Goal: Information Seeking & Learning: Find specific fact

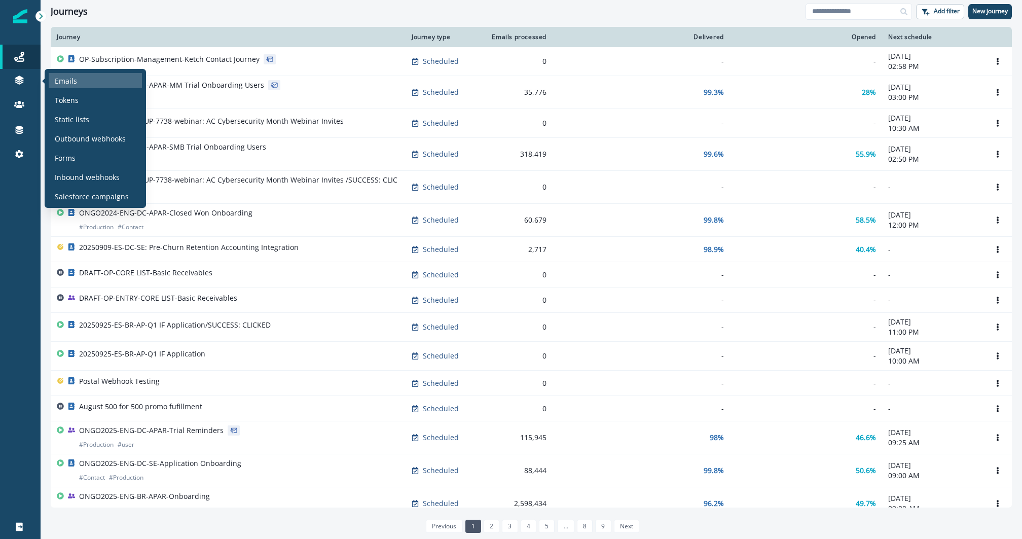
click at [59, 79] on p "Emails" at bounding box center [66, 81] width 22 height 11
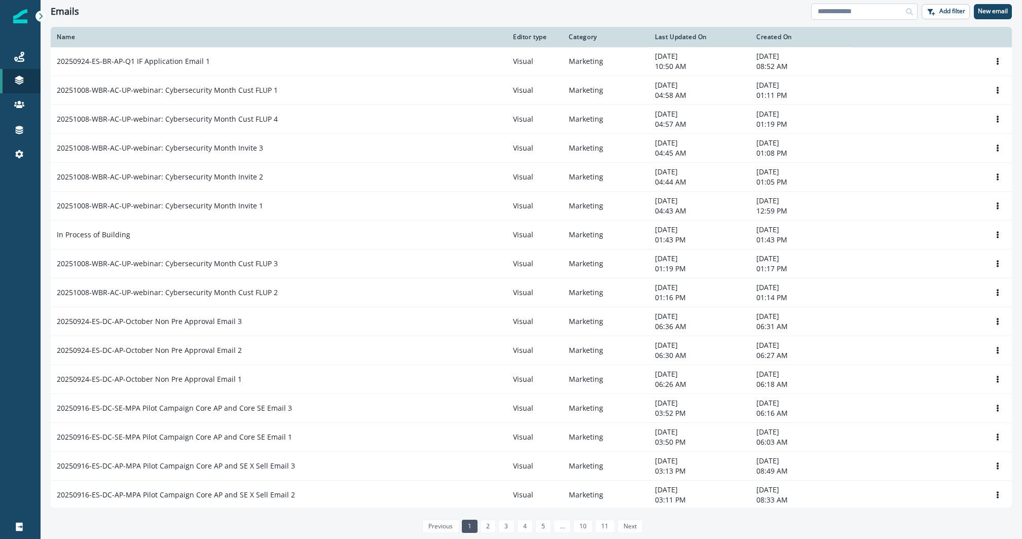
click at [875, 6] on input at bounding box center [864, 12] width 106 height 16
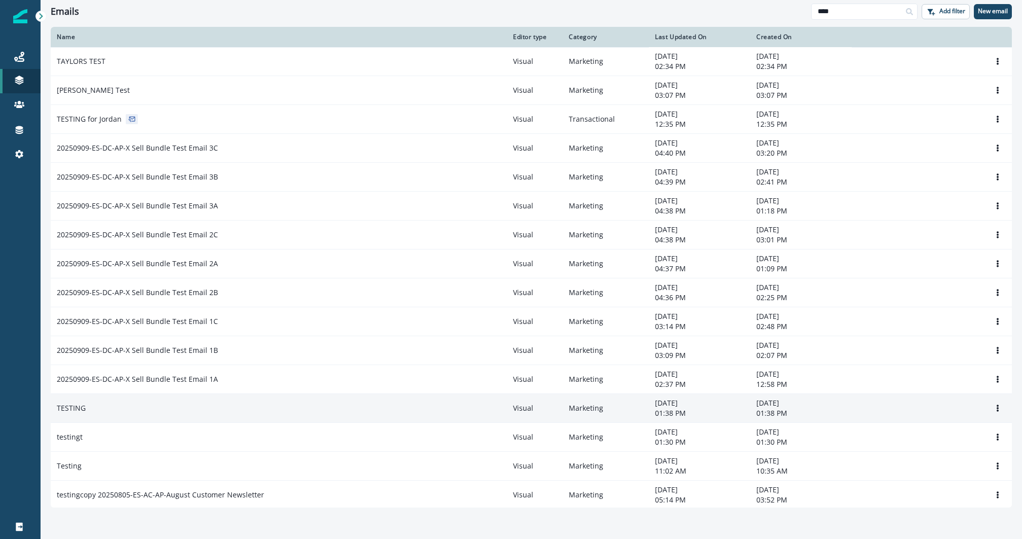
type input "****"
click at [127, 405] on div "TESTING" at bounding box center [279, 408] width 444 height 10
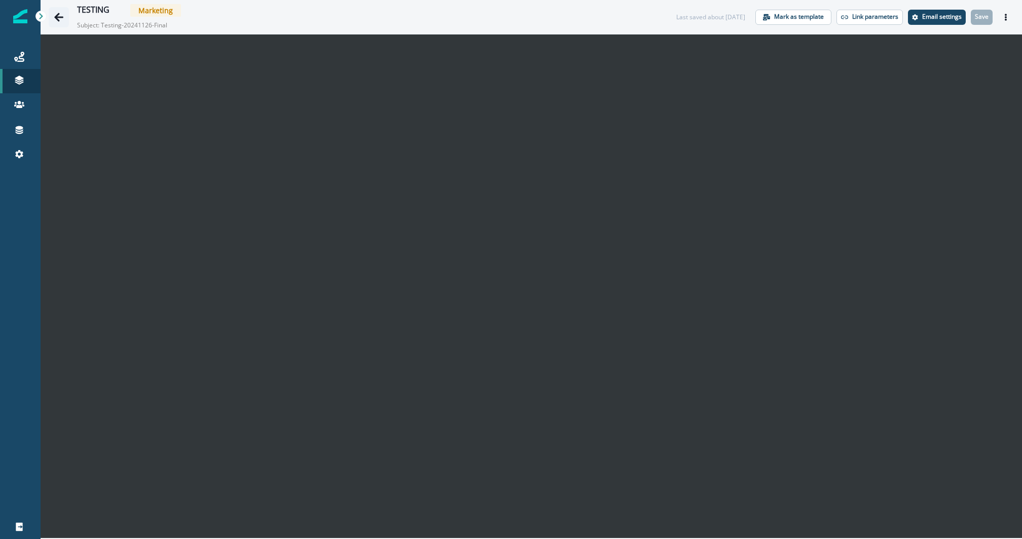
click at [58, 8] on button "Go back" at bounding box center [59, 17] width 20 height 20
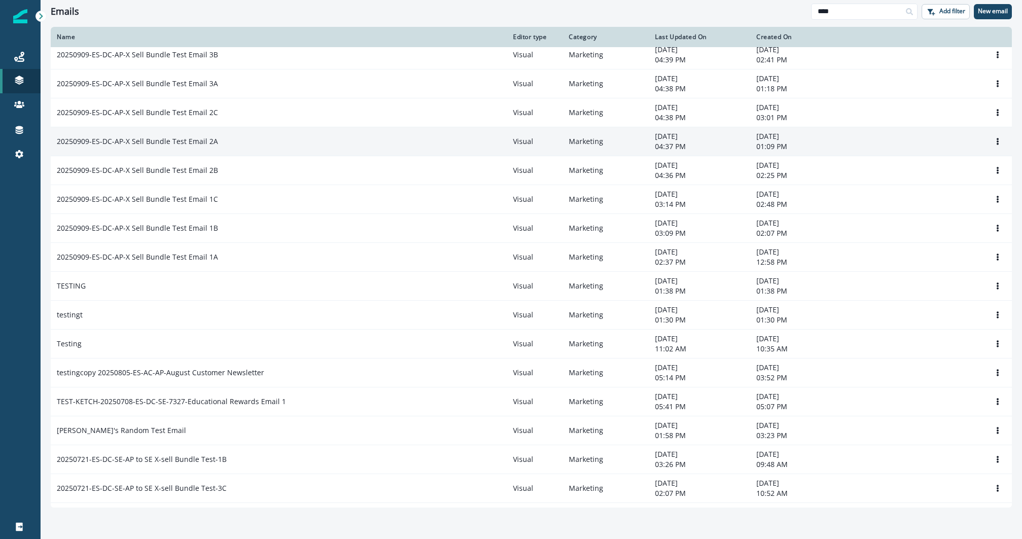
scroll to position [124, 0]
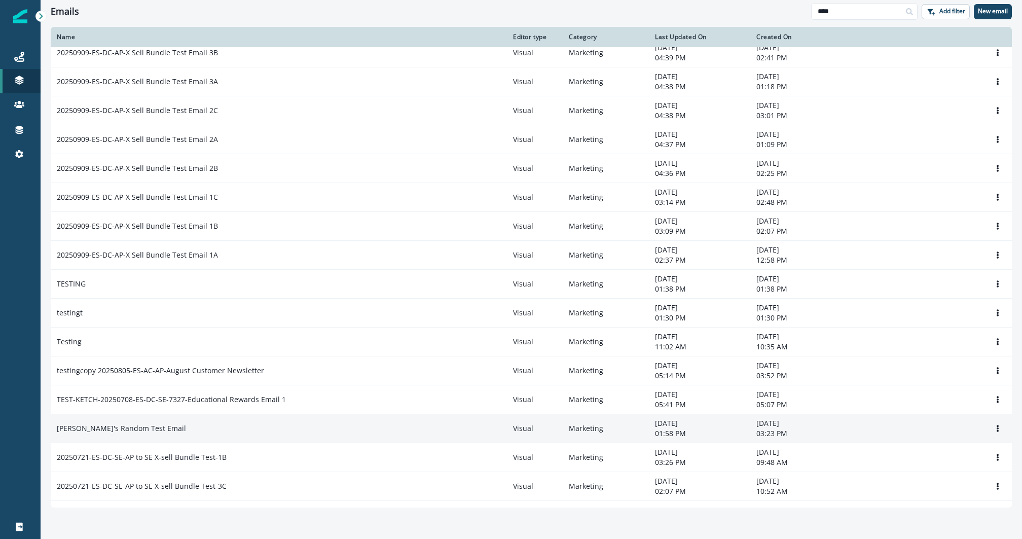
click at [124, 423] on p "Joel's Random Test Email" at bounding box center [121, 428] width 129 height 10
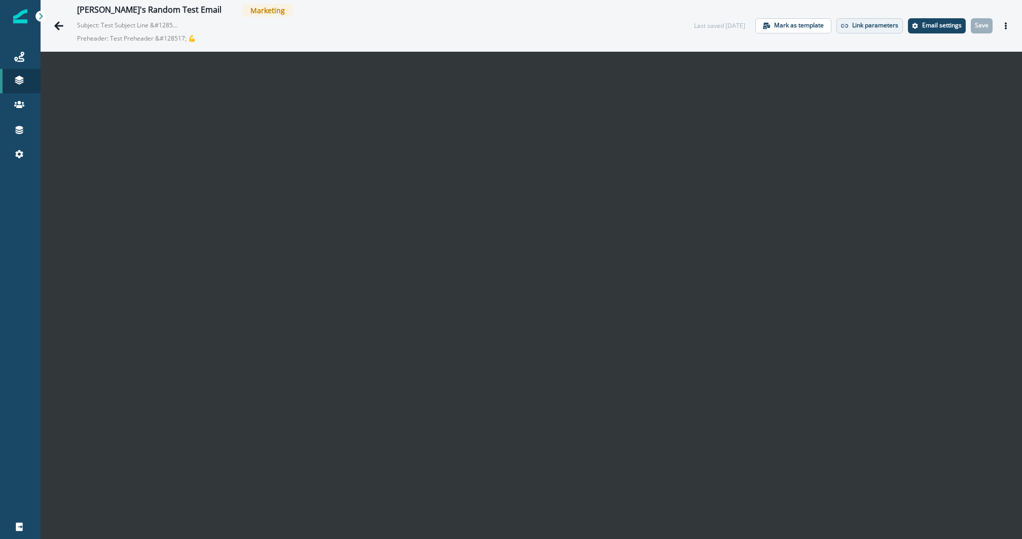
click at [852, 22] on p "Link parameters" at bounding box center [875, 25] width 46 height 7
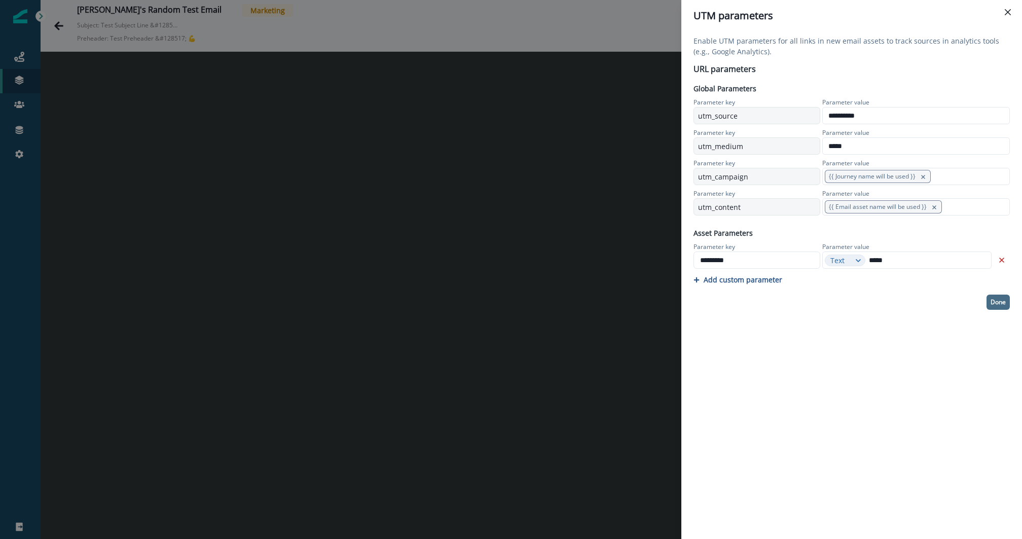
click at [989, 302] on button "Done" at bounding box center [998, 302] width 23 height 15
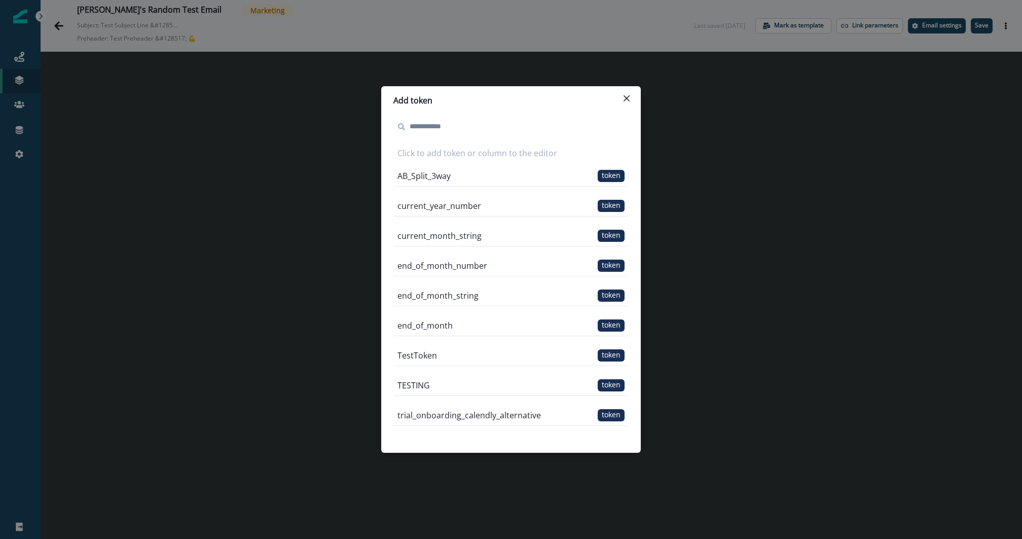
type input "*"
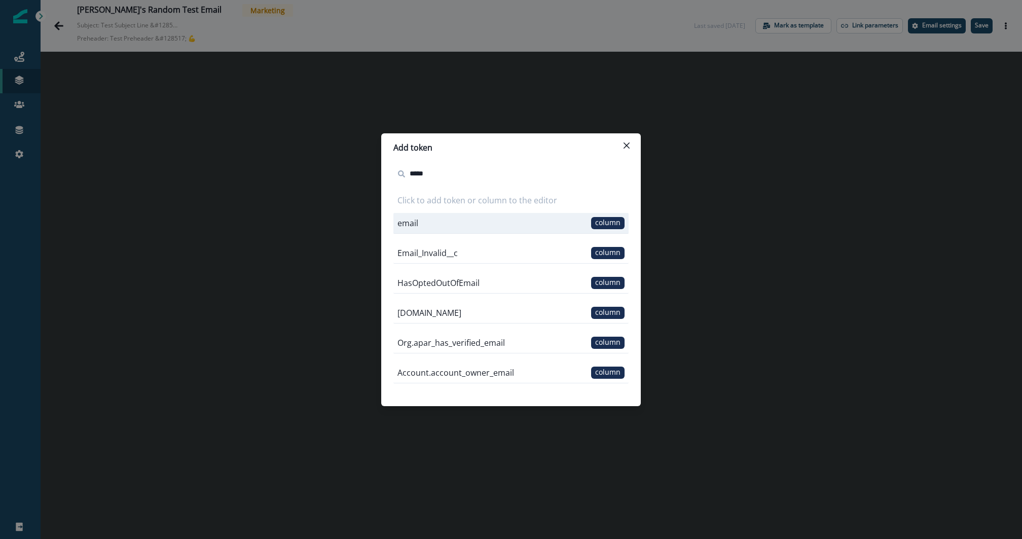
type input "*****"
click at [483, 225] on div "email column" at bounding box center [510, 223] width 235 height 21
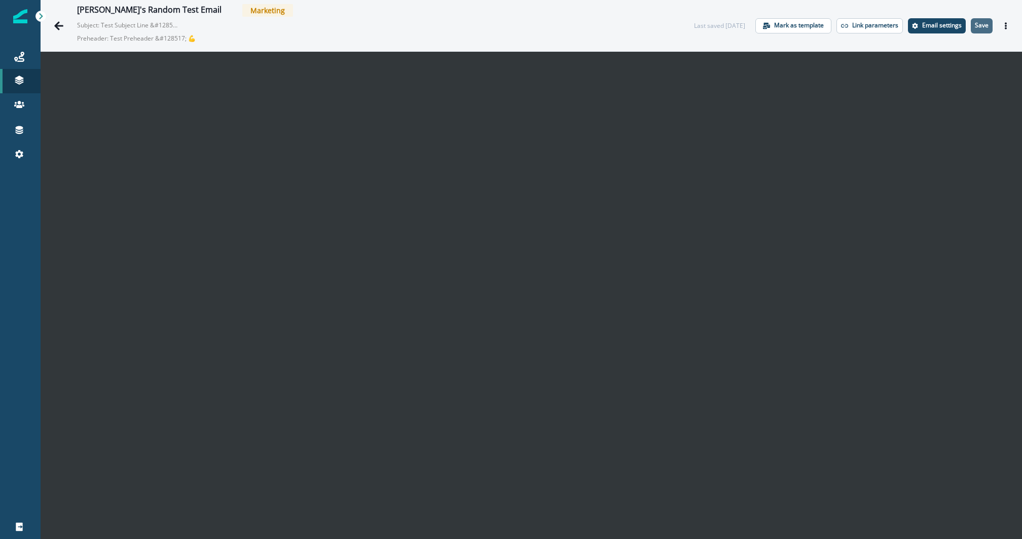
click at [975, 27] on p "Save" at bounding box center [982, 25] width 14 height 7
click at [919, 32] on button "Email settings" at bounding box center [937, 25] width 58 height 15
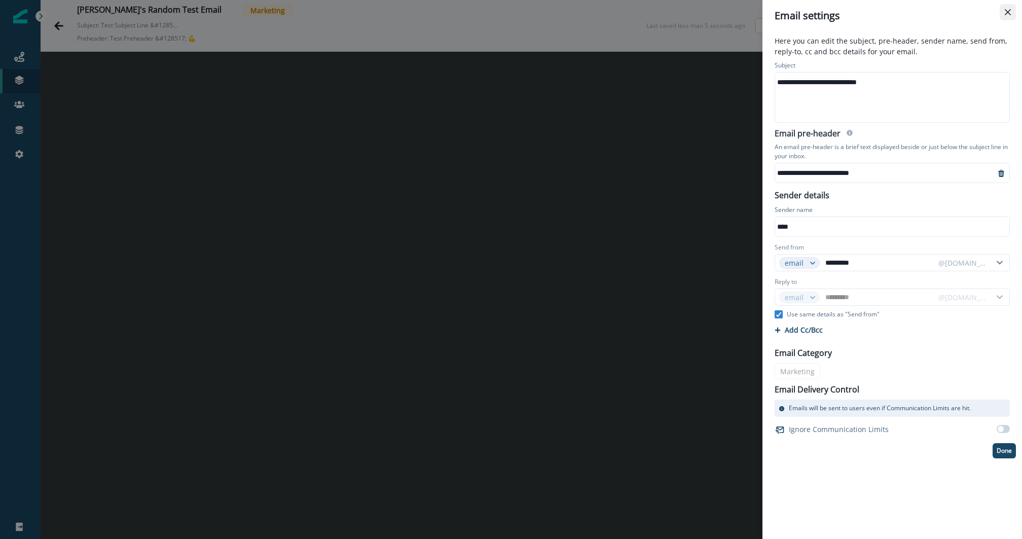
click at [1007, 7] on button "Close" at bounding box center [1008, 12] width 16 height 16
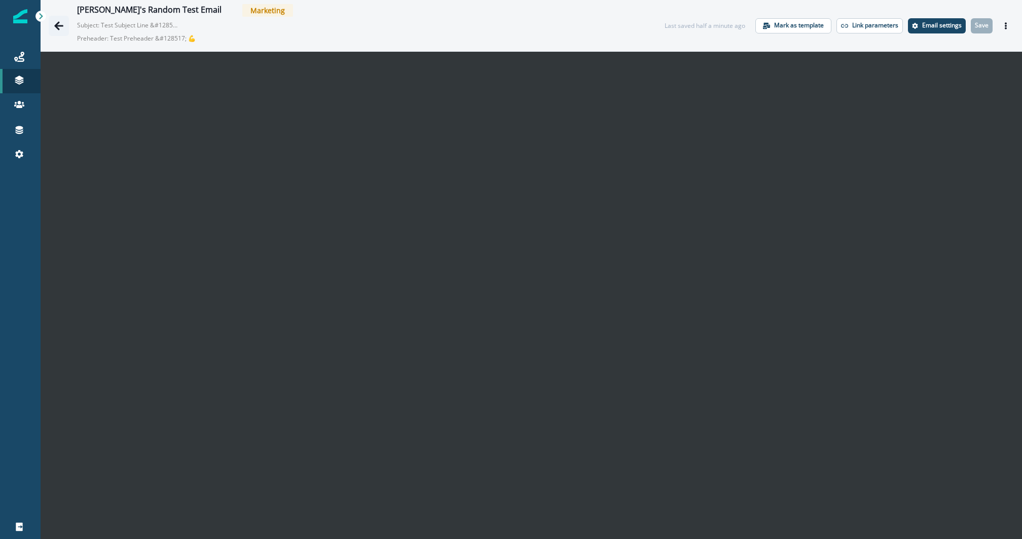
click at [59, 25] on icon "Go back" at bounding box center [58, 25] width 9 height 9
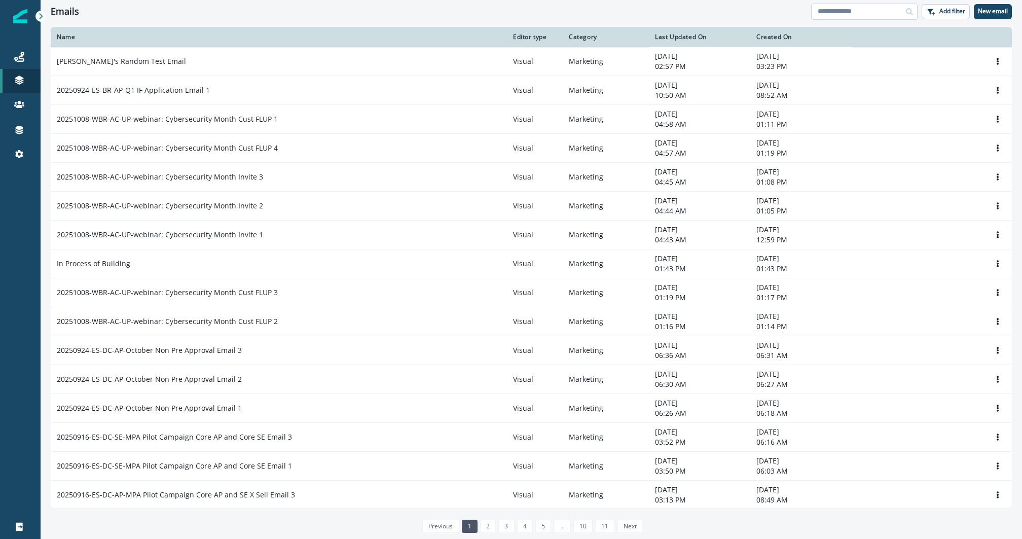
click at [852, 4] on input at bounding box center [864, 12] width 106 height 16
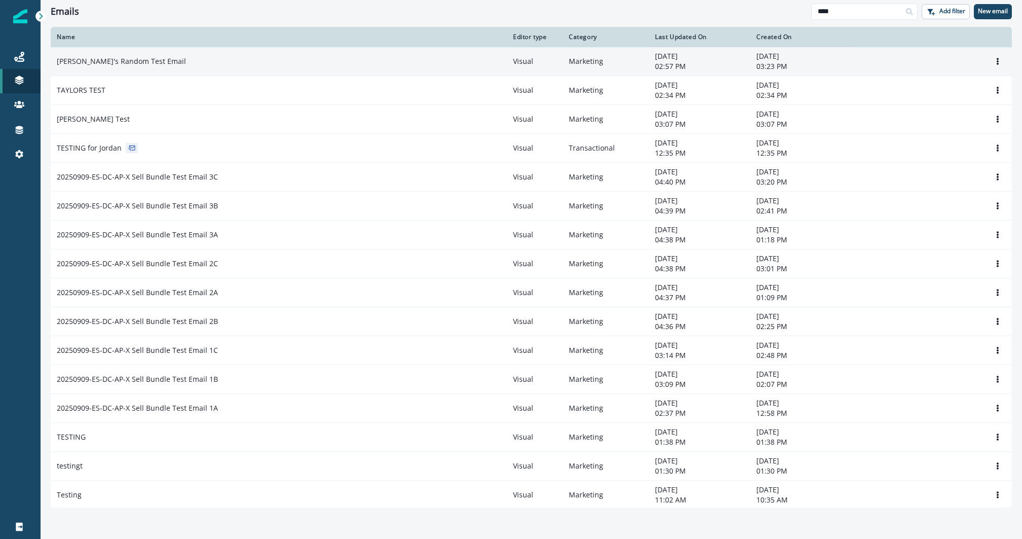
type input "****"
click at [106, 65] on p "Joel's Random Test Email" at bounding box center [121, 61] width 129 height 10
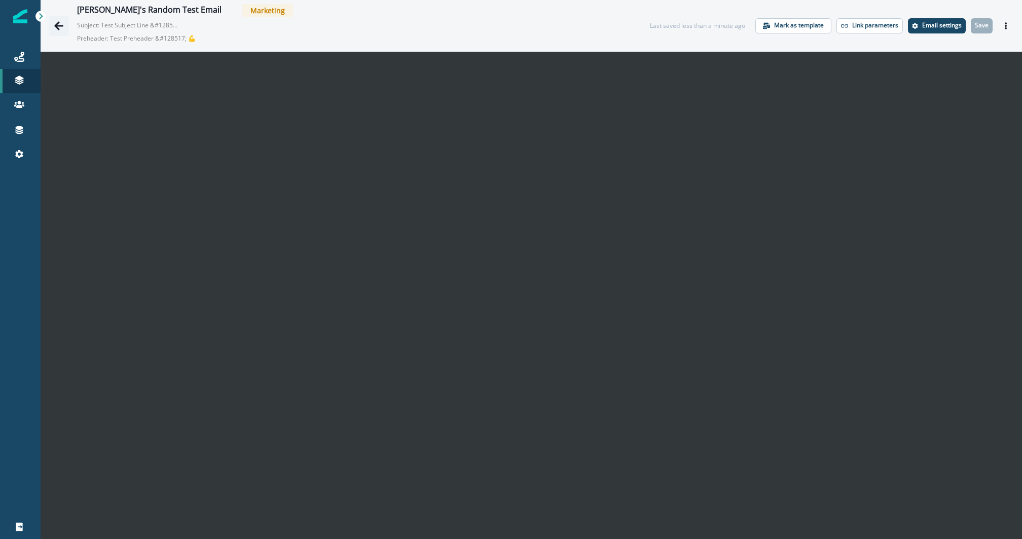
click at [64, 22] on button "Go back" at bounding box center [59, 26] width 20 height 20
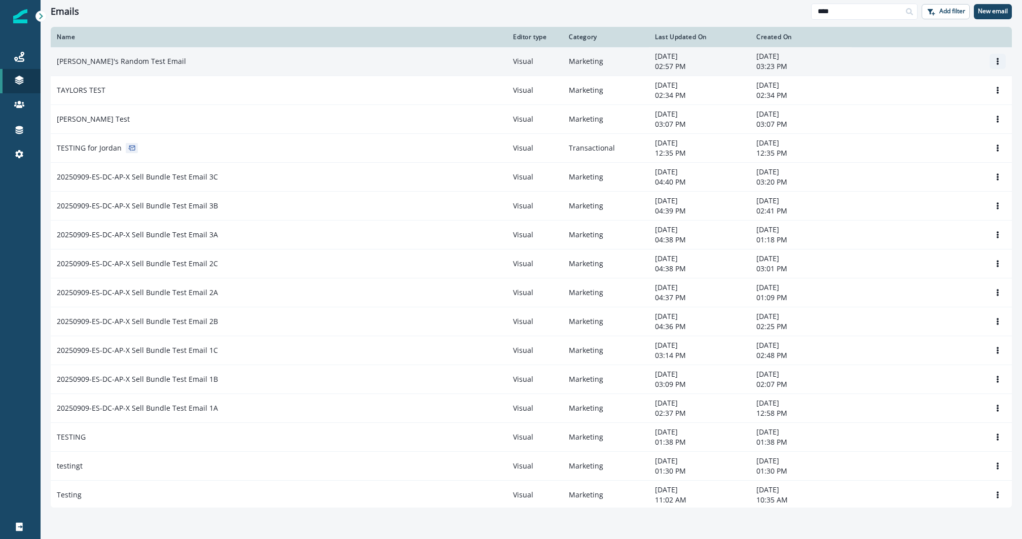
click at [994, 62] on icon "Options" at bounding box center [997, 61] width 7 height 7
click at [876, 47] on td "Clone Rename Remove" at bounding box center [932, 61] width 160 height 29
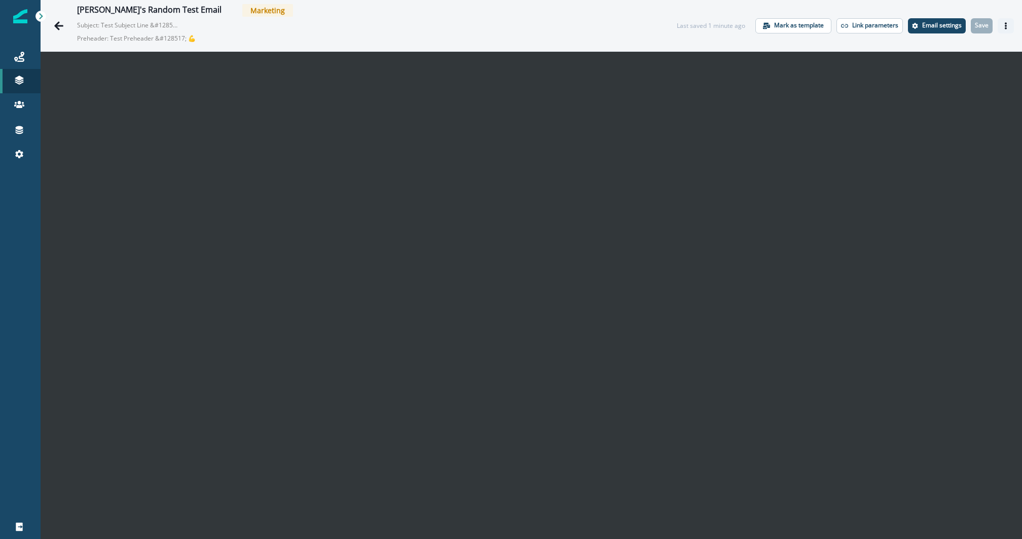
click at [1002, 23] on icon "Actions" at bounding box center [1005, 25] width 7 height 7
click at [922, 89] on button "Send test email" at bounding box center [947, 87] width 113 height 18
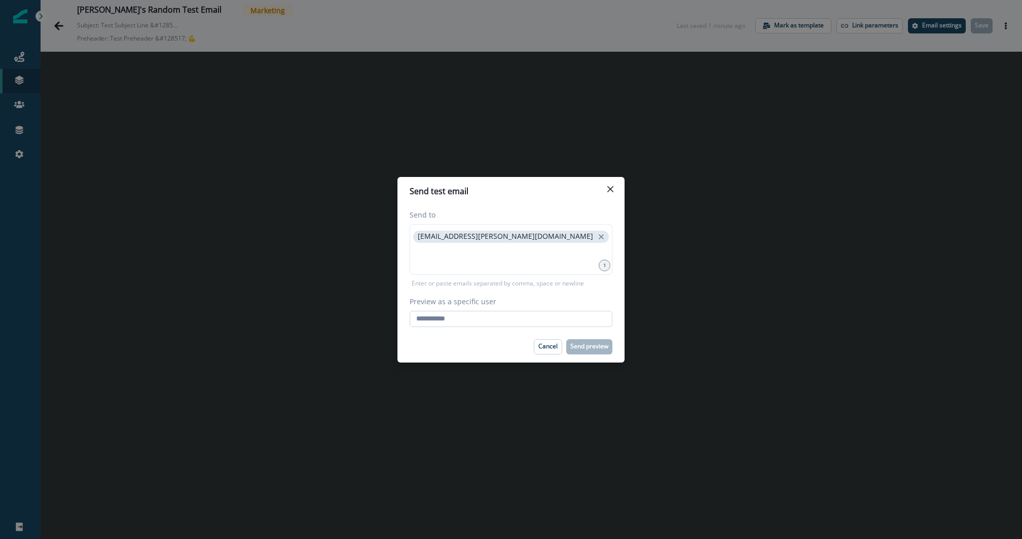
click at [464, 321] on input "Preview as a specific user" at bounding box center [511, 319] width 203 height 16
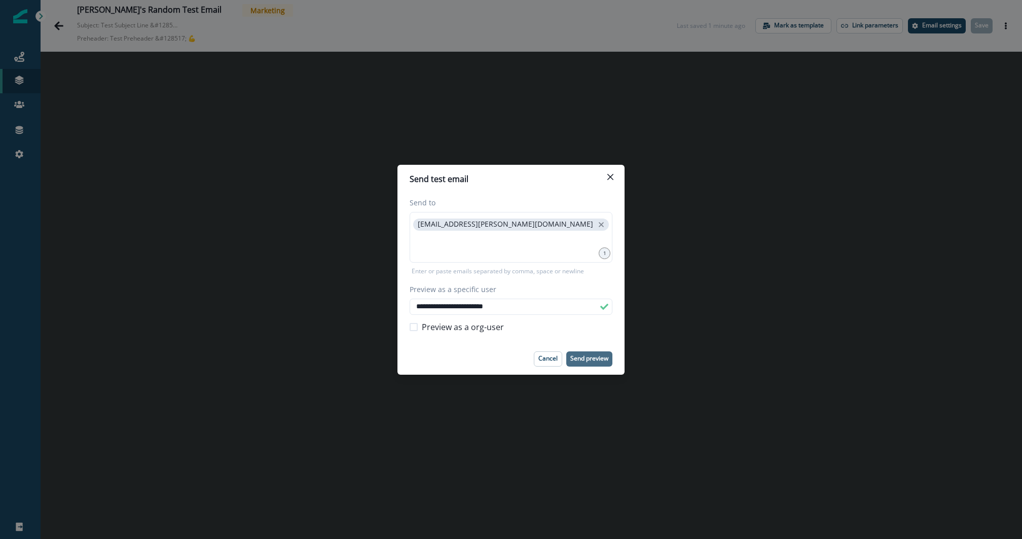
type input "**********"
click at [587, 360] on p "Send preview" at bounding box center [589, 358] width 38 height 7
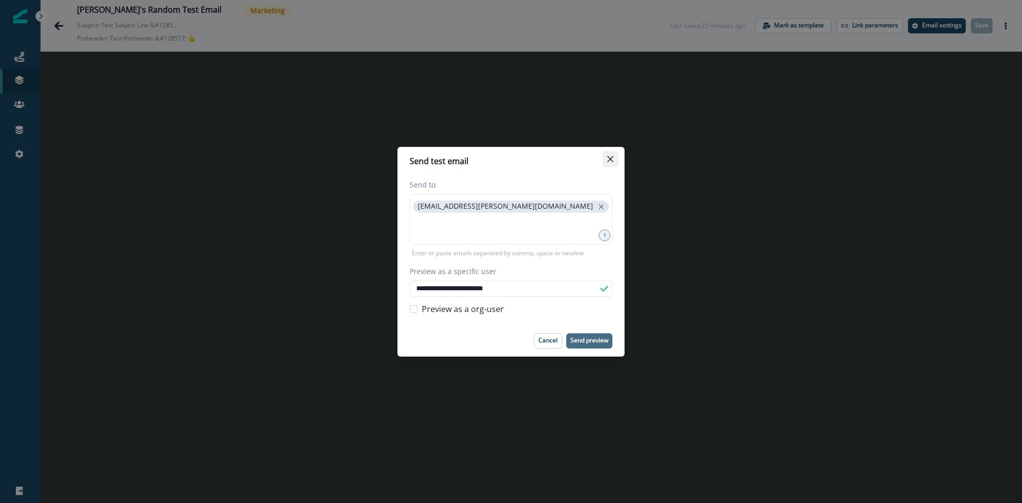
click at [612, 162] on button "Close" at bounding box center [610, 159] width 16 height 16
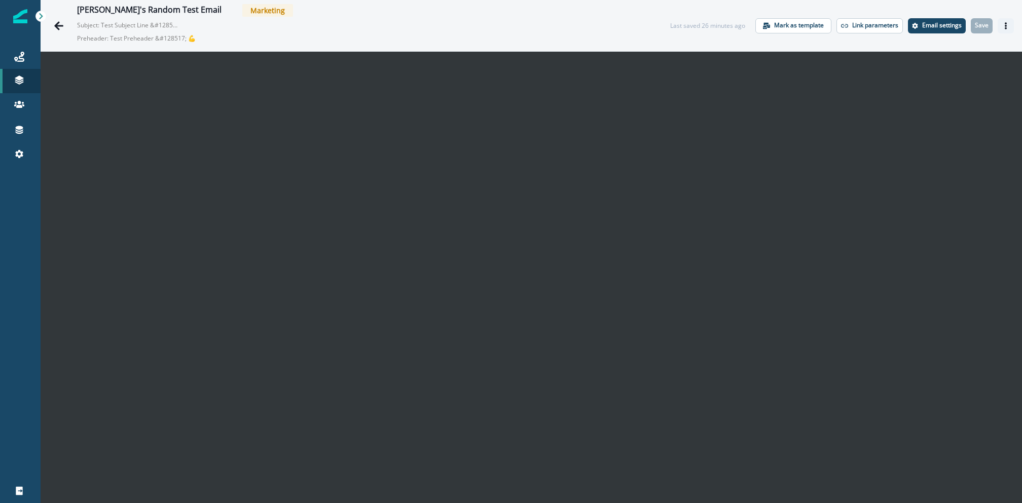
click at [1003, 22] on icon "Actions" at bounding box center [1005, 25] width 7 height 7
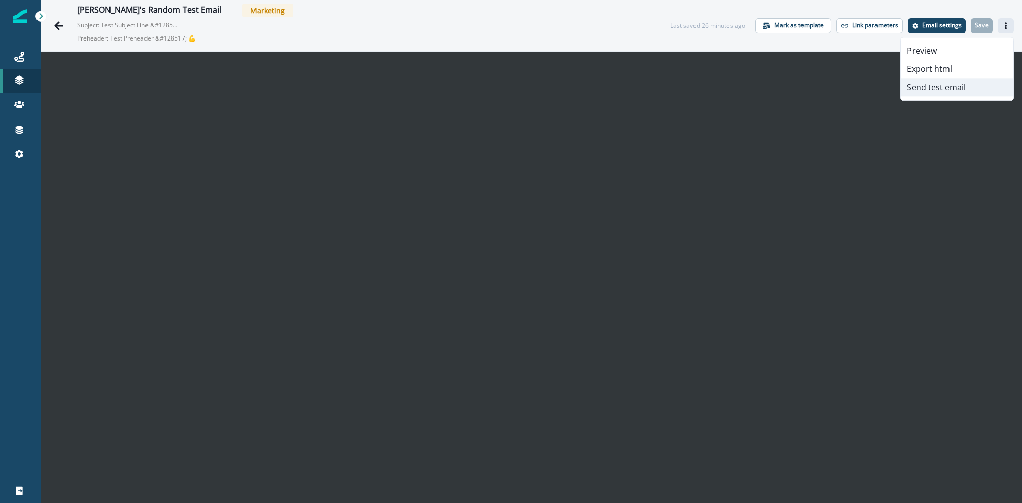
click at [945, 91] on button "Send test email" at bounding box center [957, 87] width 113 height 18
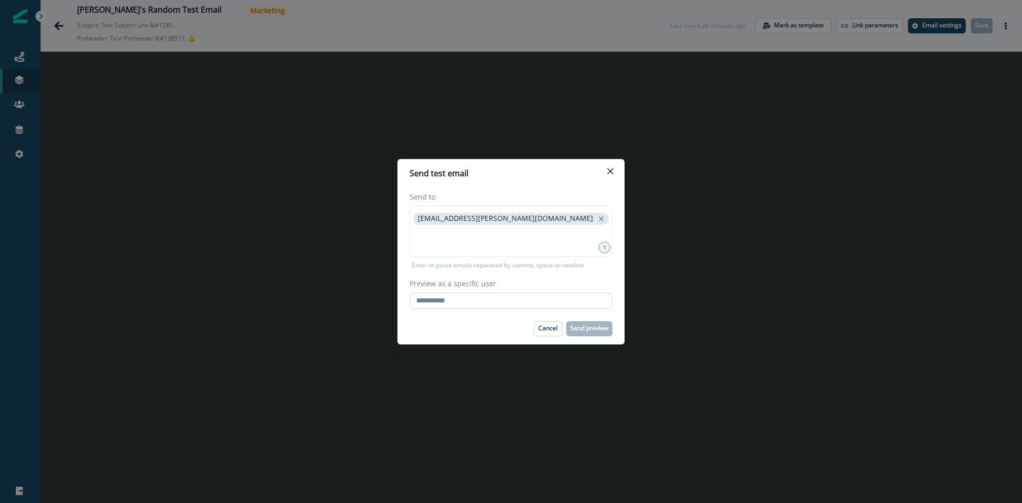
click at [469, 302] on input "Preview as a specific user" at bounding box center [511, 301] width 203 height 16
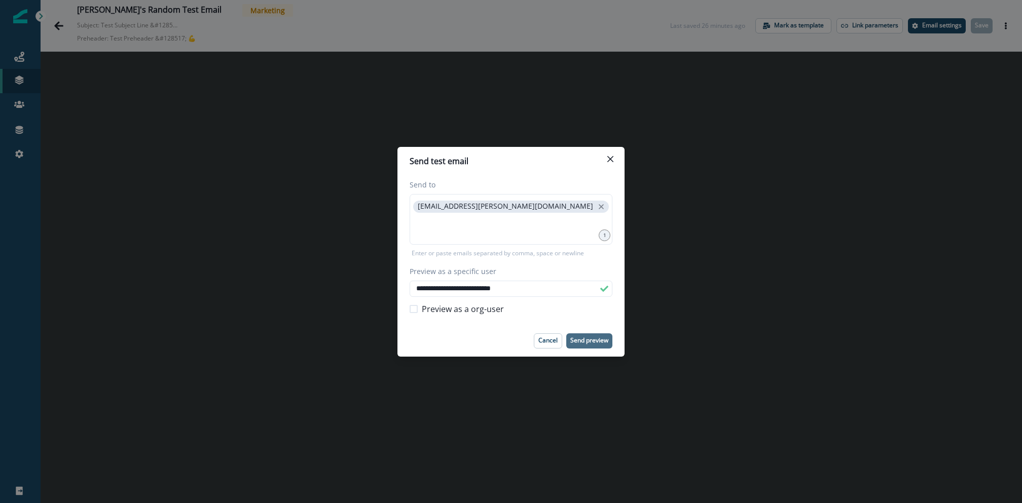
type input "**********"
click at [589, 341] on p "Send preview" at bounding box center [589, 340] width 38 height 7
click at [606, 157] on button "Close" at bounding box center [610, 159] width 16 height 16
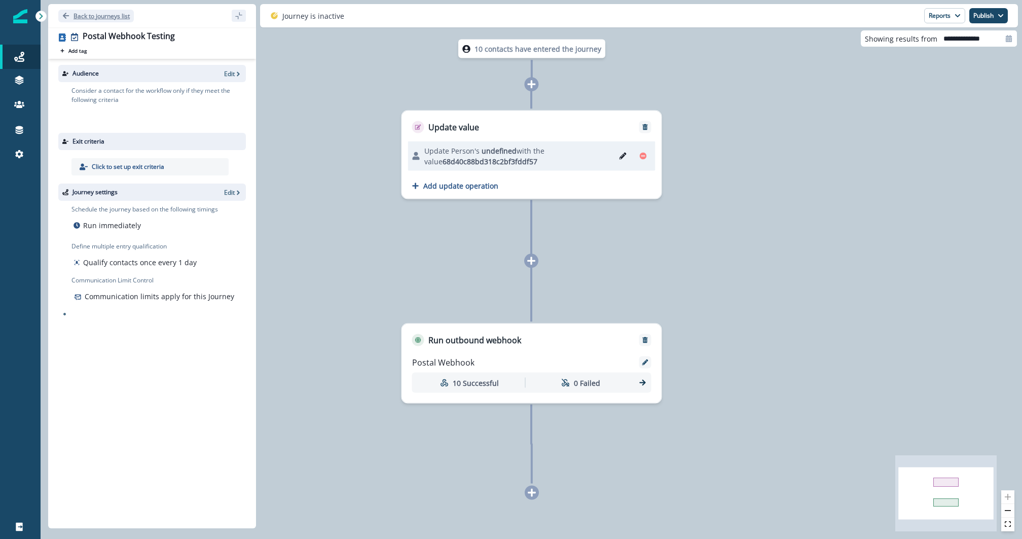
click at [94, 20] on button "Back to journeys list" at bounding box center [96, 16] width 76 height 13
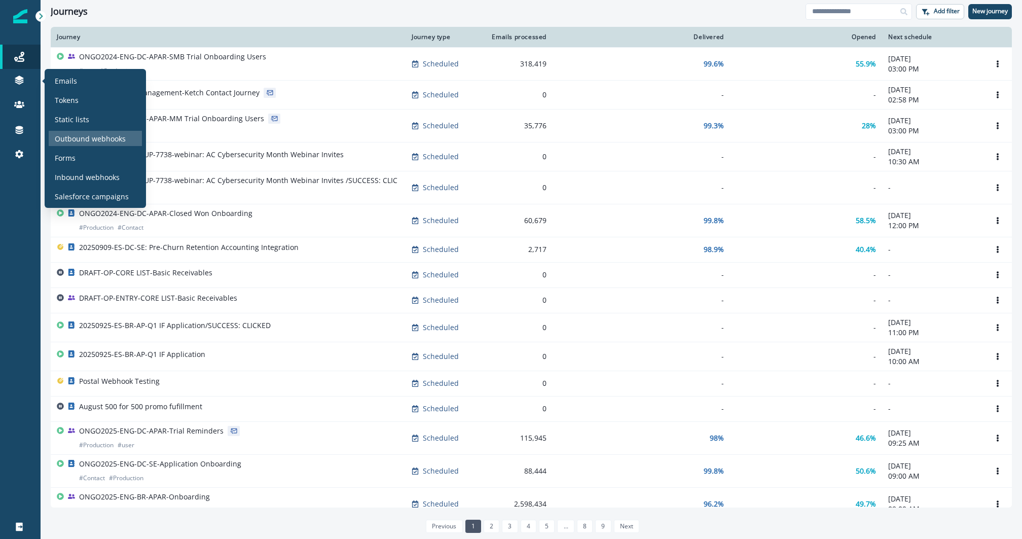
click at [70, 131] on div "Outbound webhooks" at bounding box center [95, 138] width 93 height 15
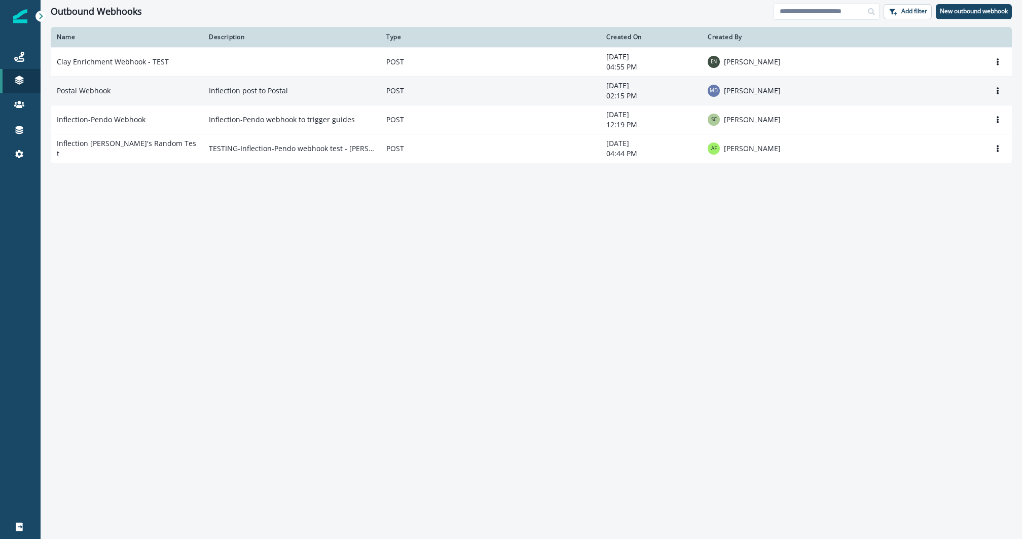
click at [191, 86] on td "Postal Webhook" at bounding box center [127, 90] width 152 height 29
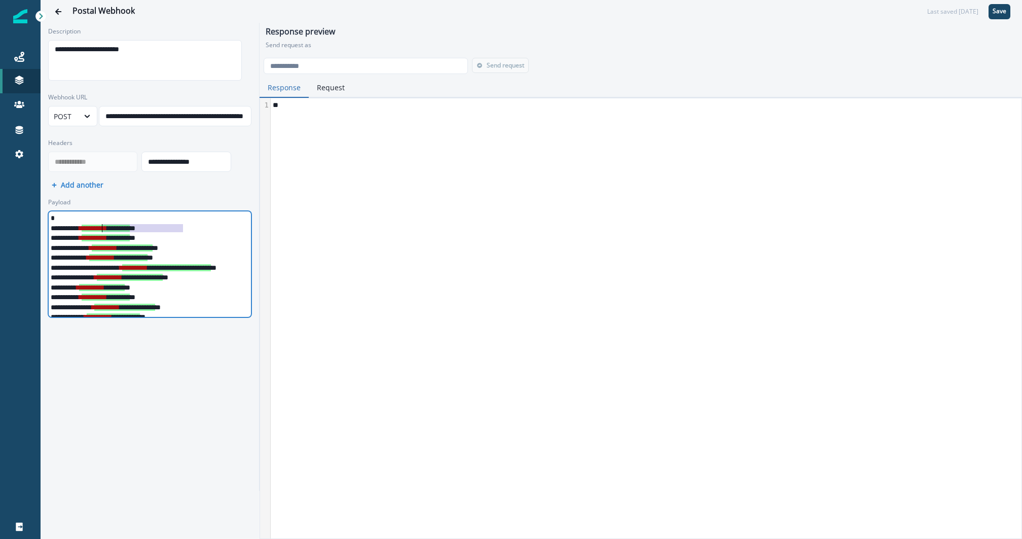
drag, startPoint x: 183, startPoint y: 227, endPoint x: 100, endPoint y: 228, distance: 82.6
click at [100, 228] on div "**********" at bounding box center [189, 229] width 281 height 10
copy span "*"
click at [455, 155] on div "**" at bounding box center [645, 318] width 749 height 440
click at [59, 15] on button "Go back" at bounding box center [58, 12] width 20 height 20
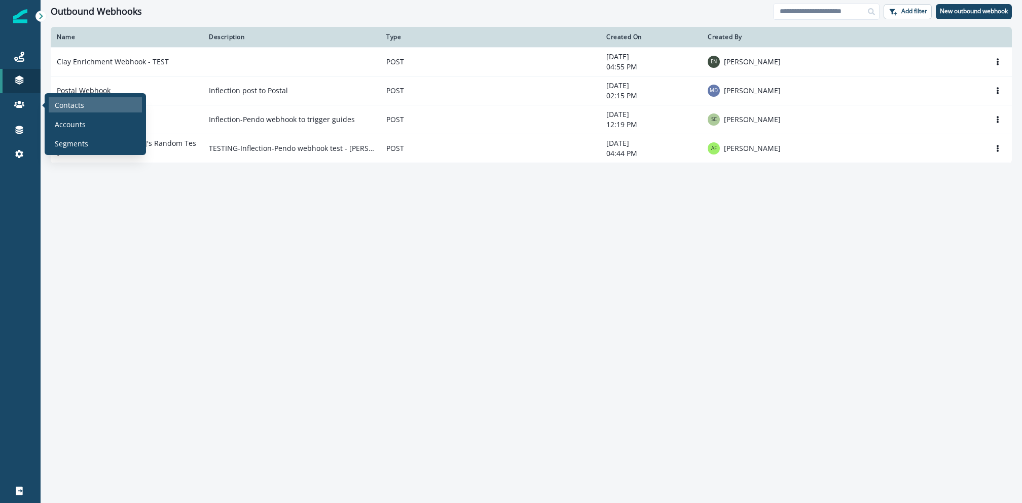
click at [62, 109] on p "Contacts" at bounding box center [69, 105] width 29 height 11
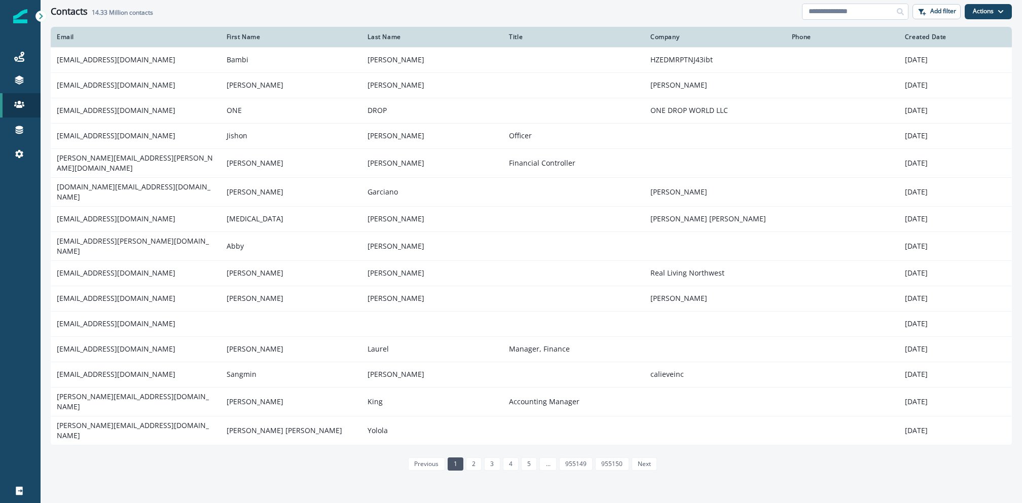
click at [845, 4] on input at bounding box center [855, 12] width 106 height 16
type input "**********"
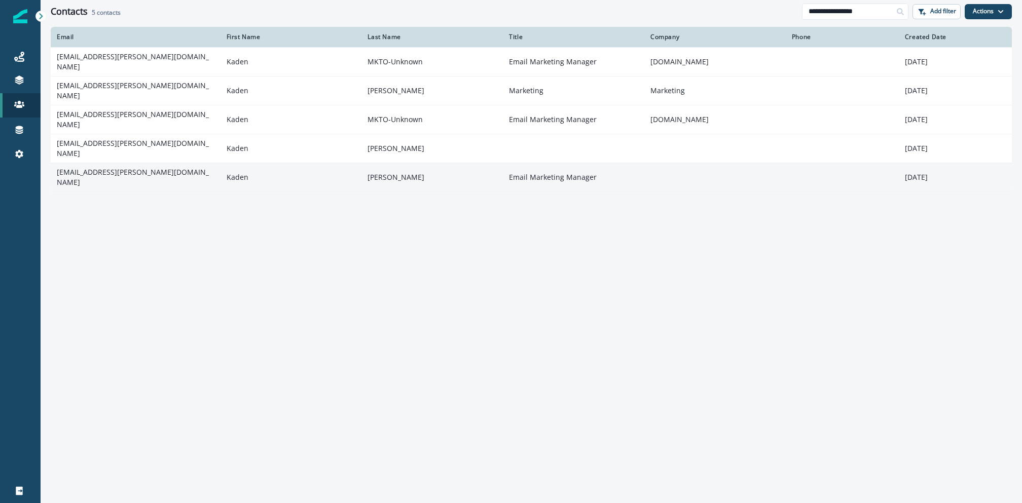
click at [112, 163] on td "[EMAIL_ADDRESS][PERSON_NAME][DOMAIN_NAME]" at bounding box center [136, 177] width 170 height 29
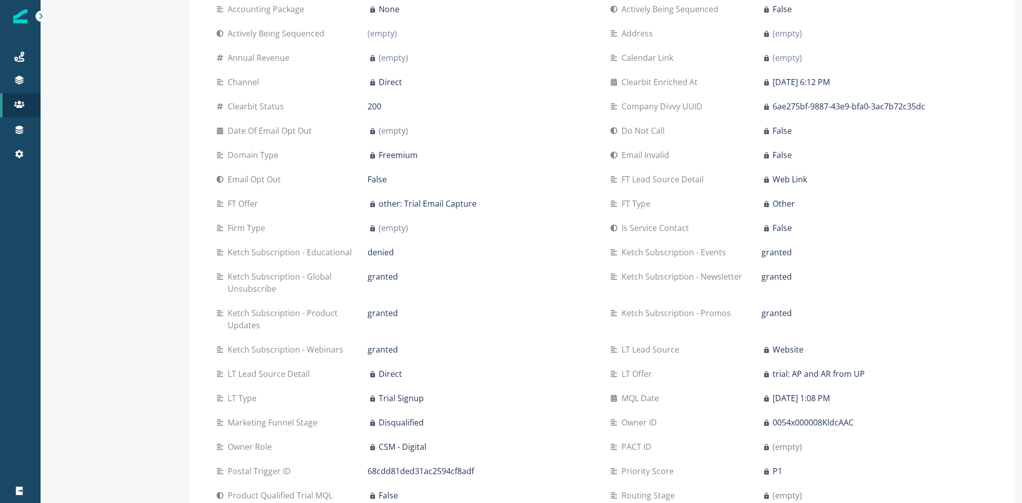
scroll to position [515, 0]
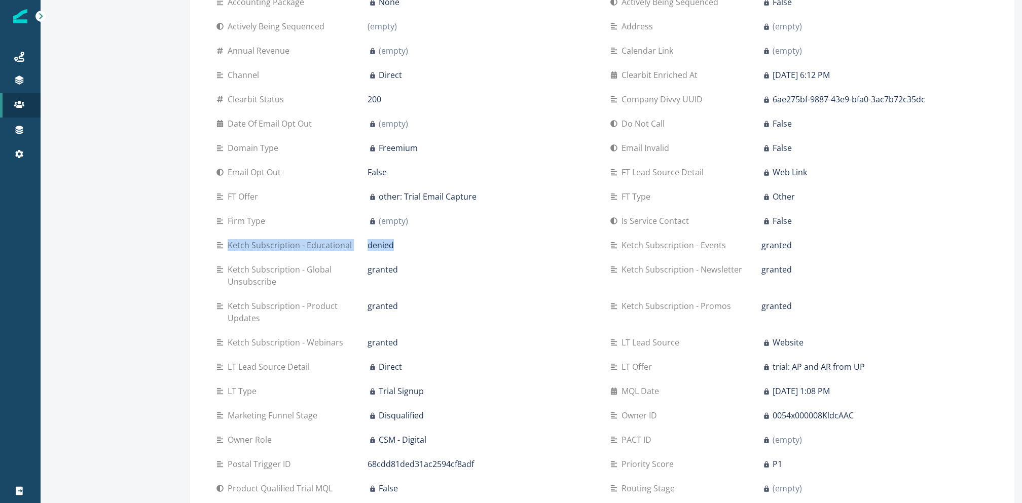
drag, startPoint x: 399, startPoint y: 246, endPoint x: 210, endPoint y: 252, distance: 188.7
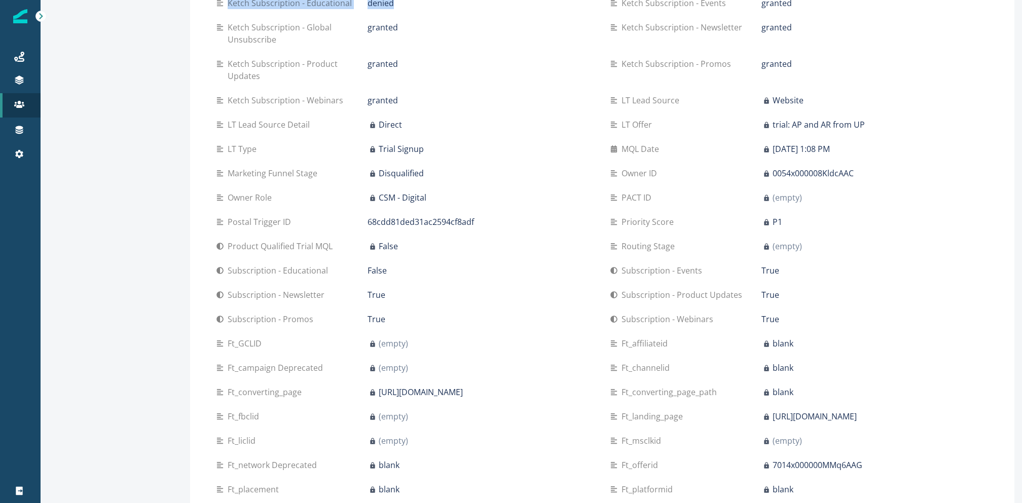
scroll to position [762, 0]
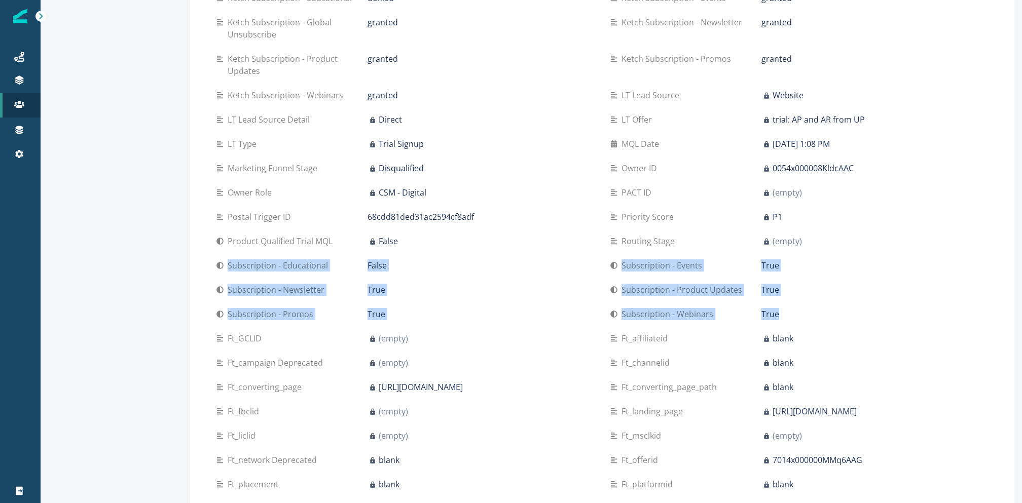
drag, startPoint x: 209, startPoint y: 269, endPoint x: 777, endPoint y: 324, distance: 570.5
click at [777, 324] on div "Custom fields Account Record Type Business AccountOwner Divvy Customer Support …" at bounding box center [602, 272] width 804 height 1157
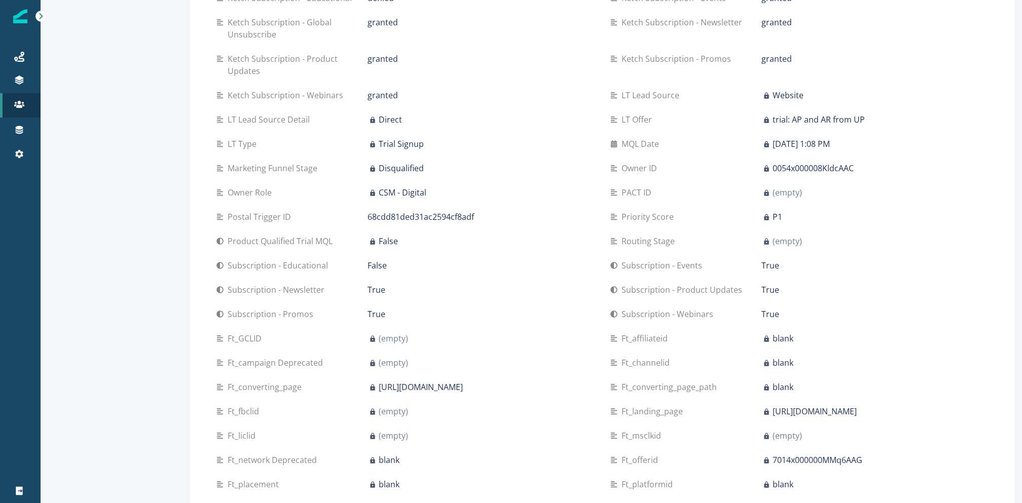
click at [476, 304] on div "Subscription - Promos True" at bounding box center [405, 314] width 378 height 24
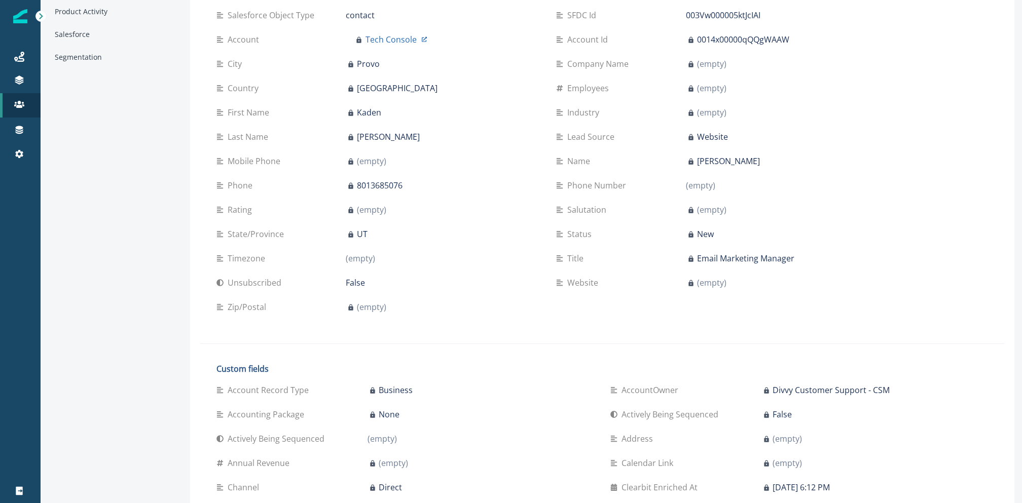
scroll to position [102, 0]
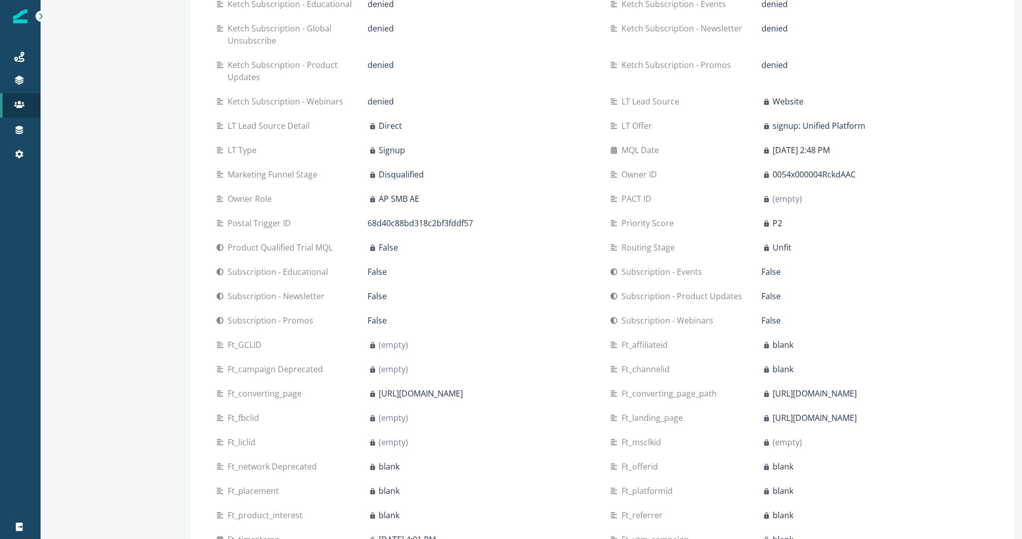
scroll to position [751, 0]
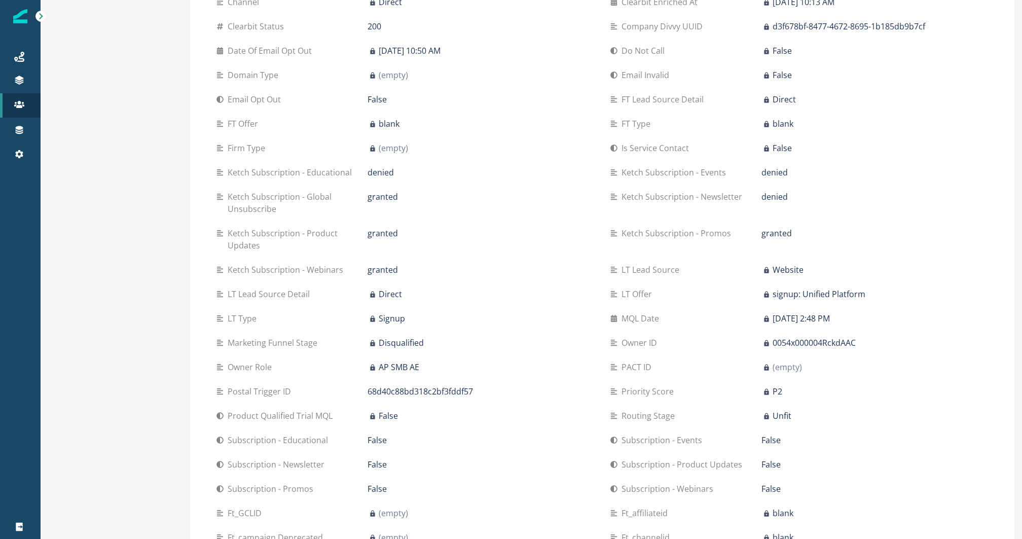
scroll to position [589, 0]
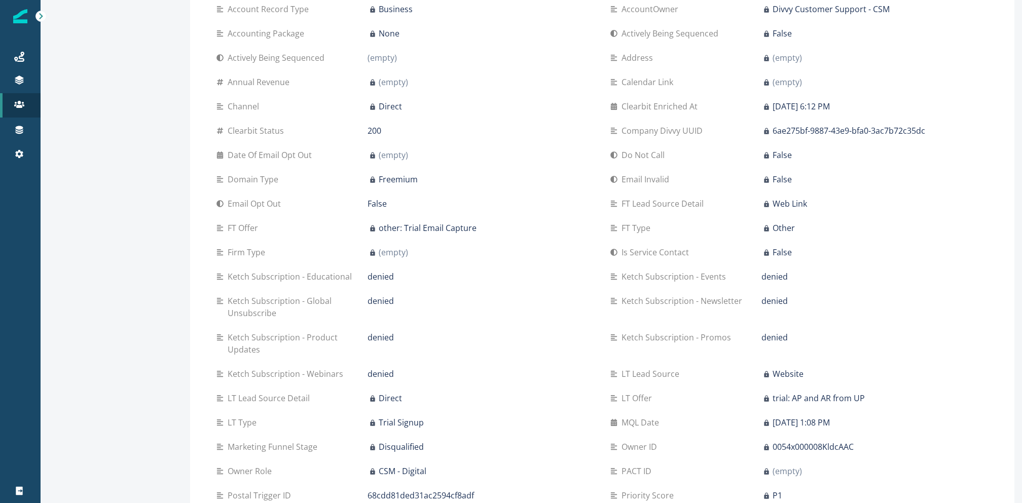
scroll to position [493, 0]
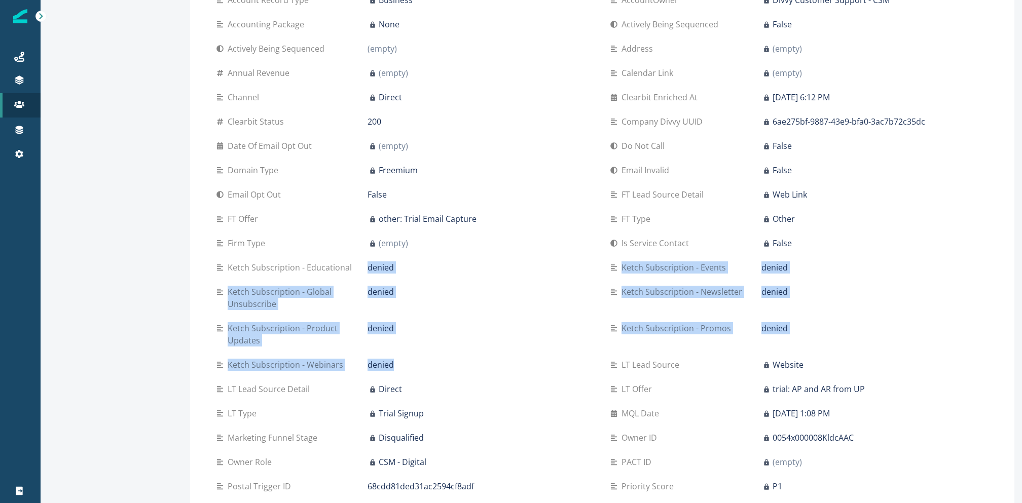
drag, startPoint x: 366, startPoint y: 266, endPoint x: 559, endPoint y: 367, distance: 217.9
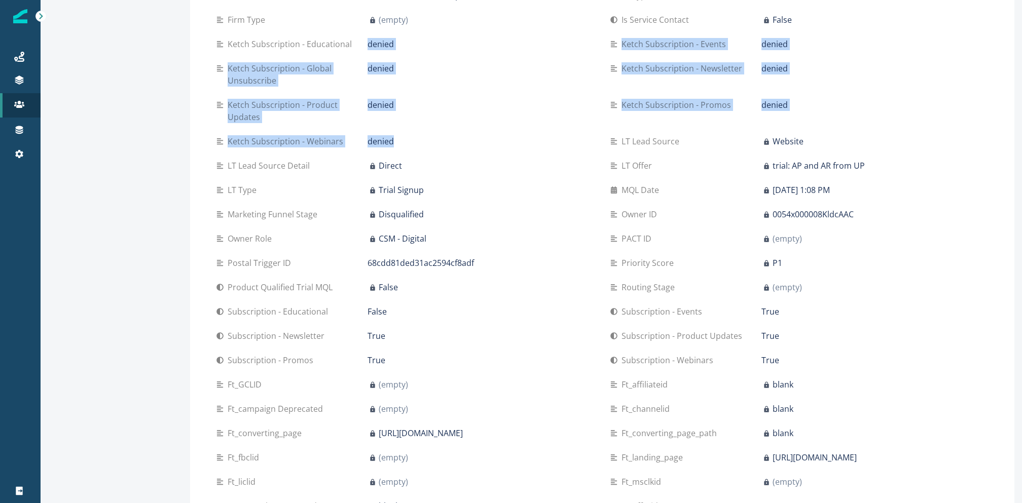
scroll to position [724, 0]
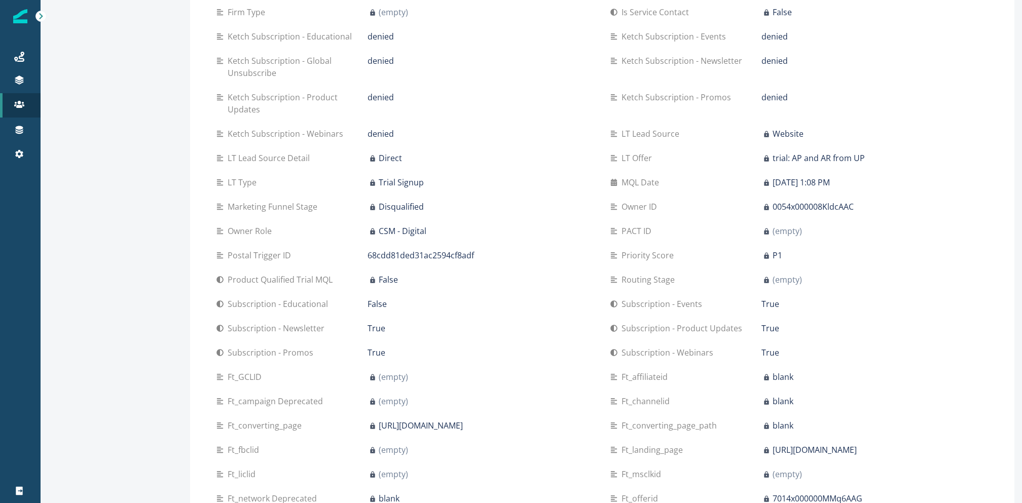
drag, startPoint x: 208, startPoint y: 304, endPoint x: 773, endPoint y: 286, distance: 565.0
click at [773, 286] on div "Custom fields Account Record Type Business AccountOwner Divvy Customer Support …" at bounding box center [602, 311] width 804 height 1157
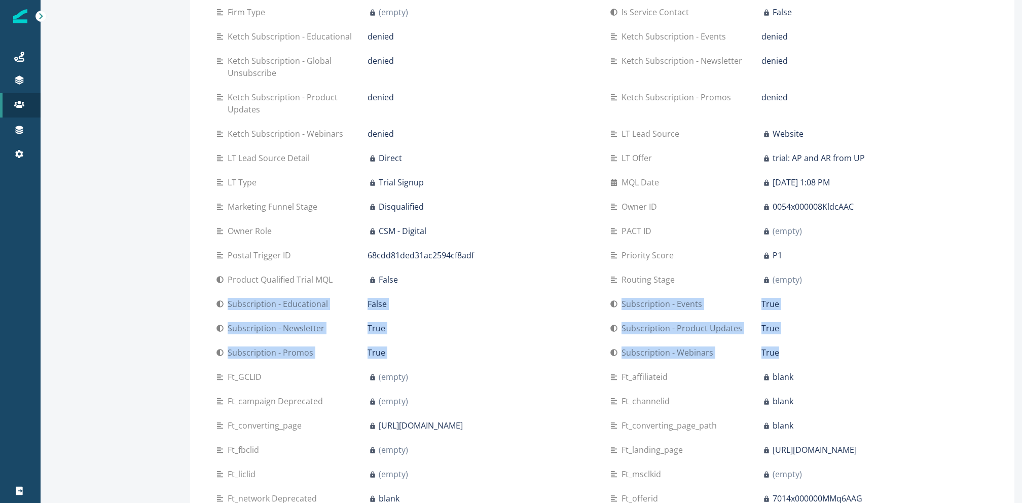
drag, startPoint x: 771, startPoint y: 290, endPoint x: 788, endPoint y: 353, distance: 65.3
click at [788, 353] on div "Account Record Type Business AccountOwner Divvy Customer Support - CSM Accounti…" at bounding box center [602, 316] width 772 height 1119
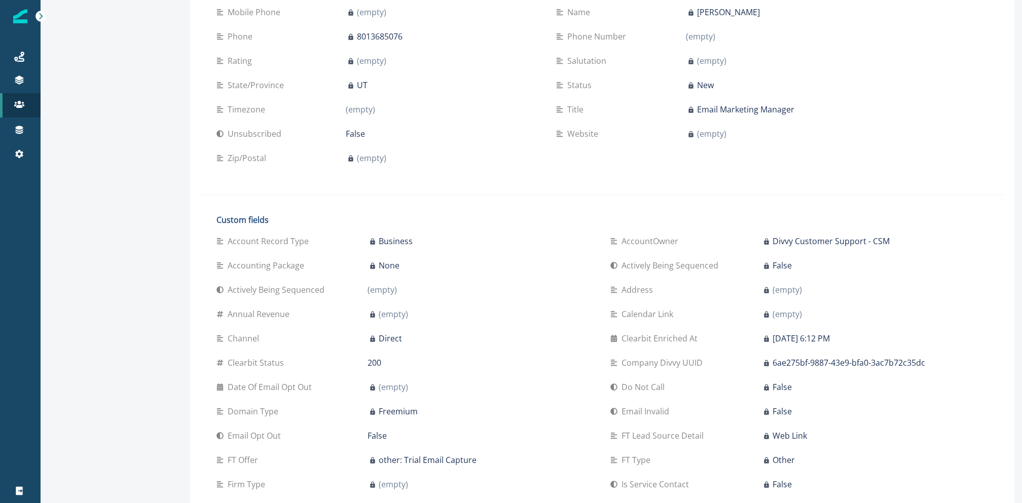
scroll to position [246, 0]
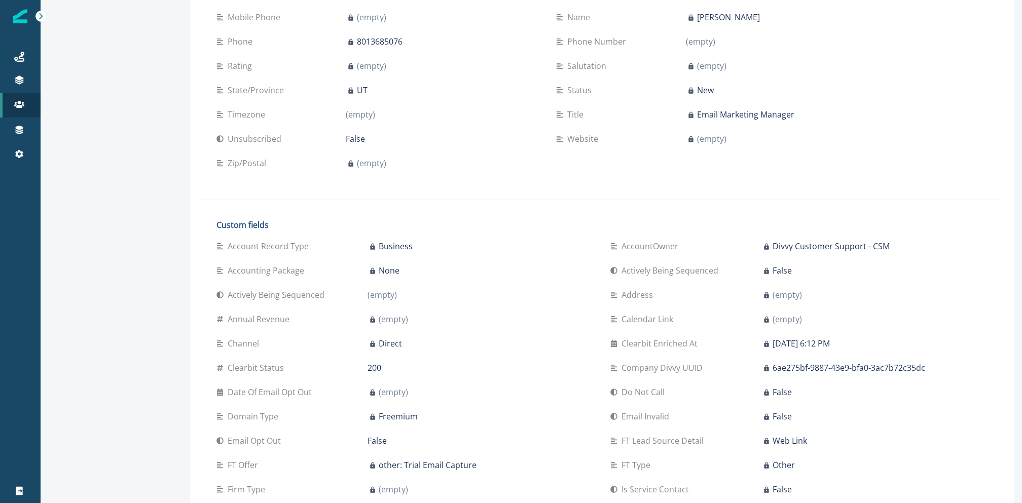
click at [414, 280] on div "Accounting Package None" at bounding box center [405, 271] width 378 height 24
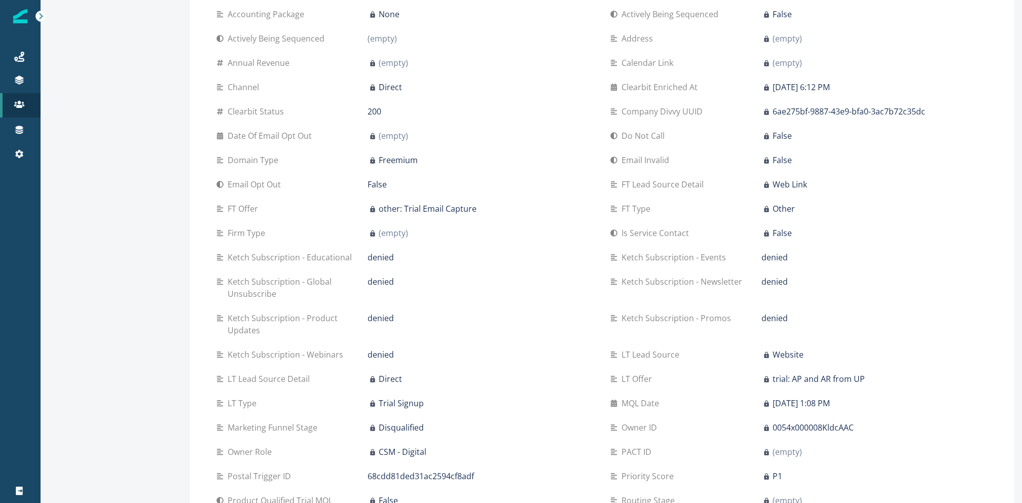
scroll to position [505, 0]
drag, startPoint x: 365, startPoint y: 281, endPoint x: 402, endPoint y: 282, distance: 36.5
click at [402, 282] on div "Ketch Subscription - Global Unsubscribe denied" at bounding box center [405, 286] width 378 height 24
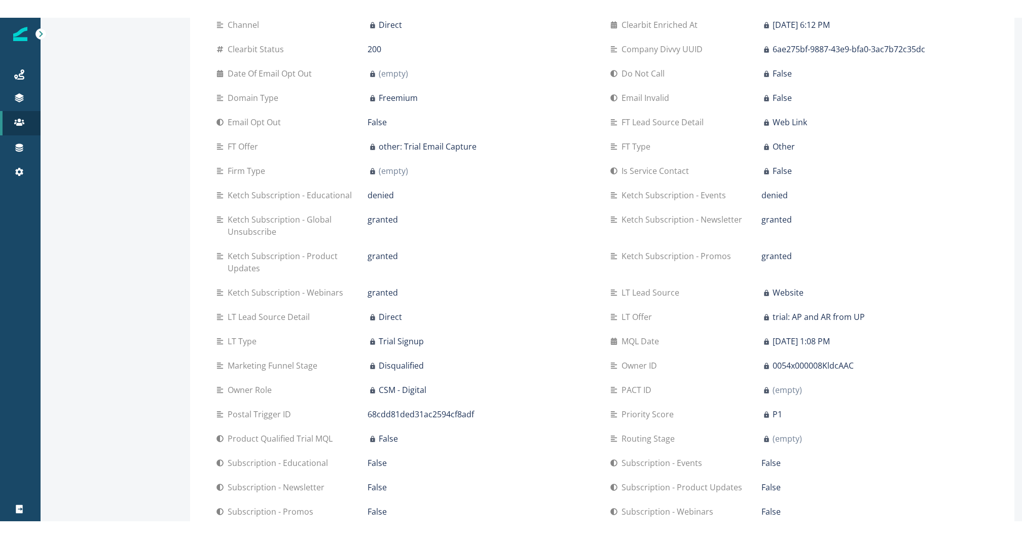
scroll to position [593, 0]
